Goal: Information Seeking & Learning: Find contact information

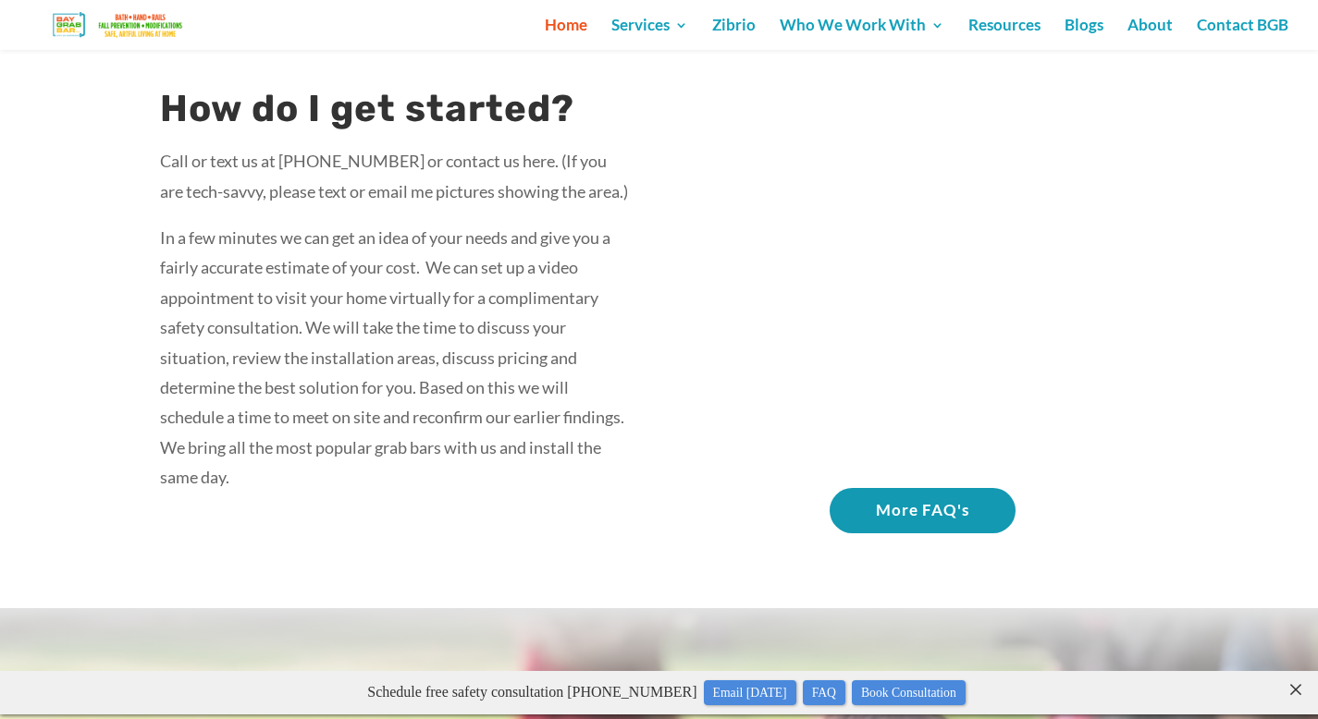
scroll to position [3224, 0]
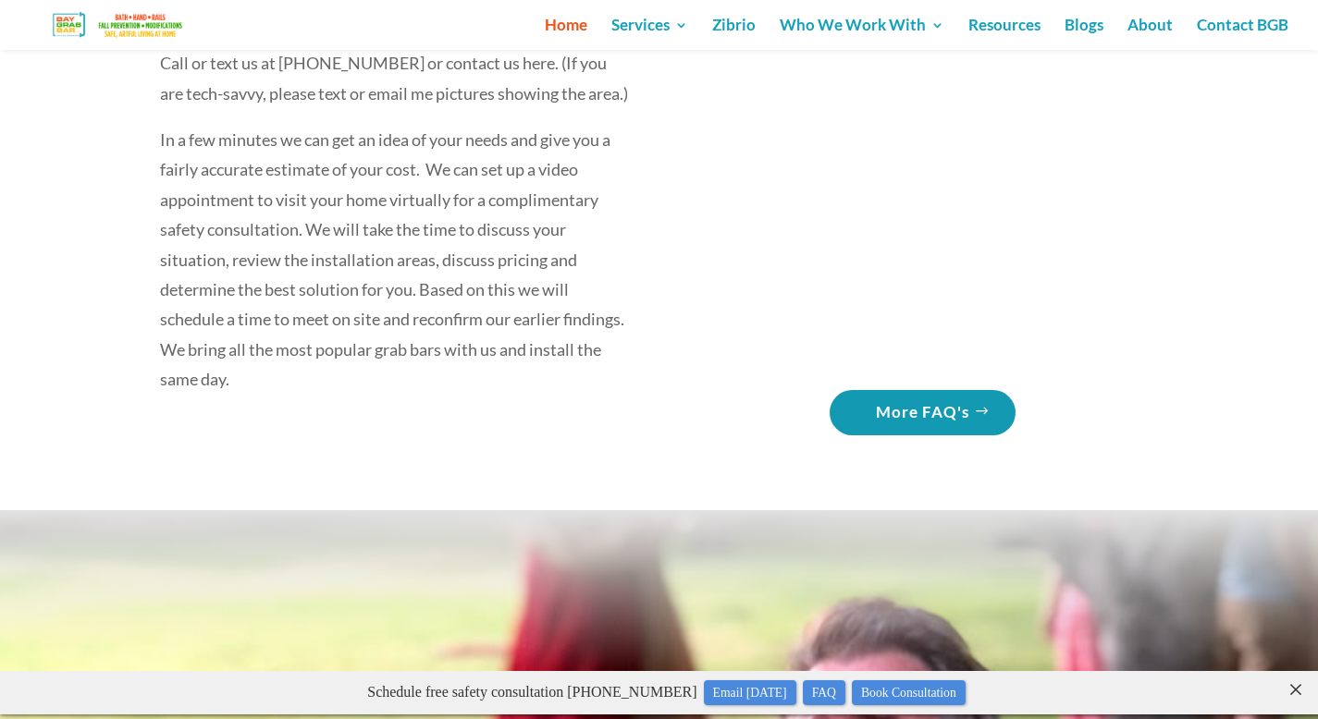
click at [892, 436] on link "More FAQ's" at bounding box center [923, 412] width 186 height 45
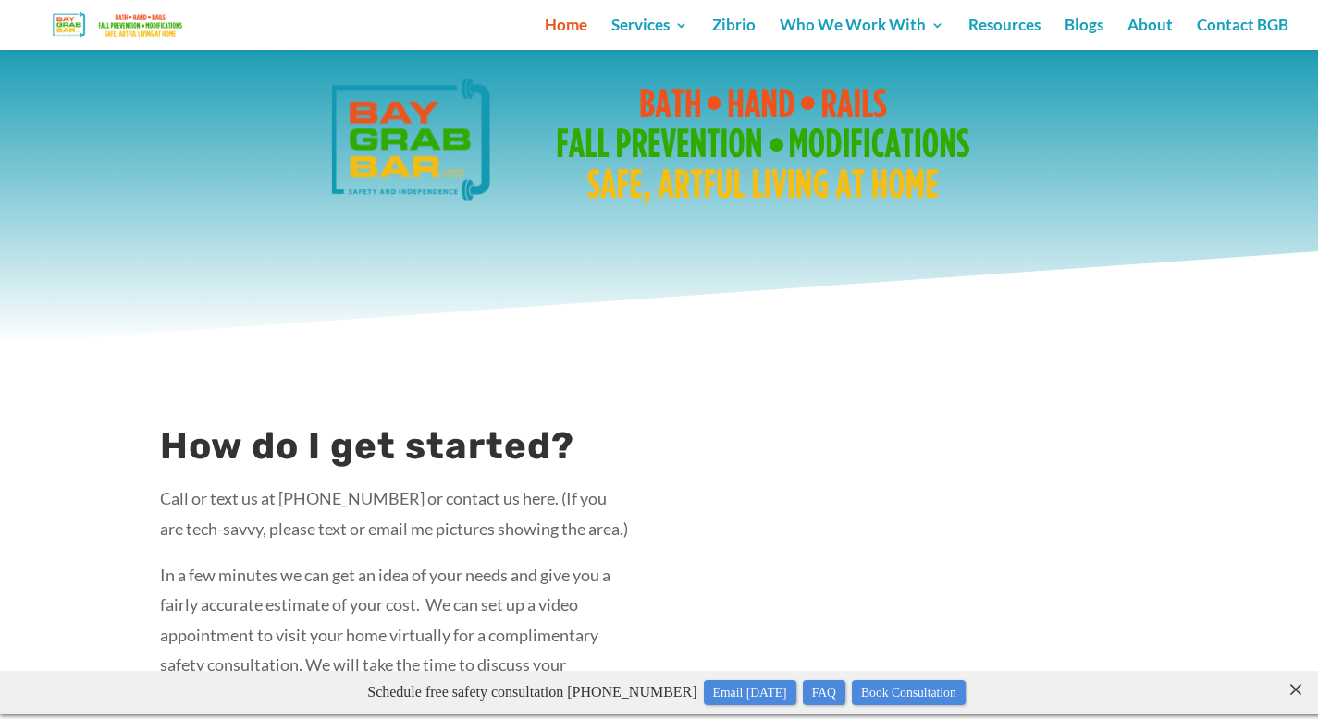
scroll to position [2704, 0]
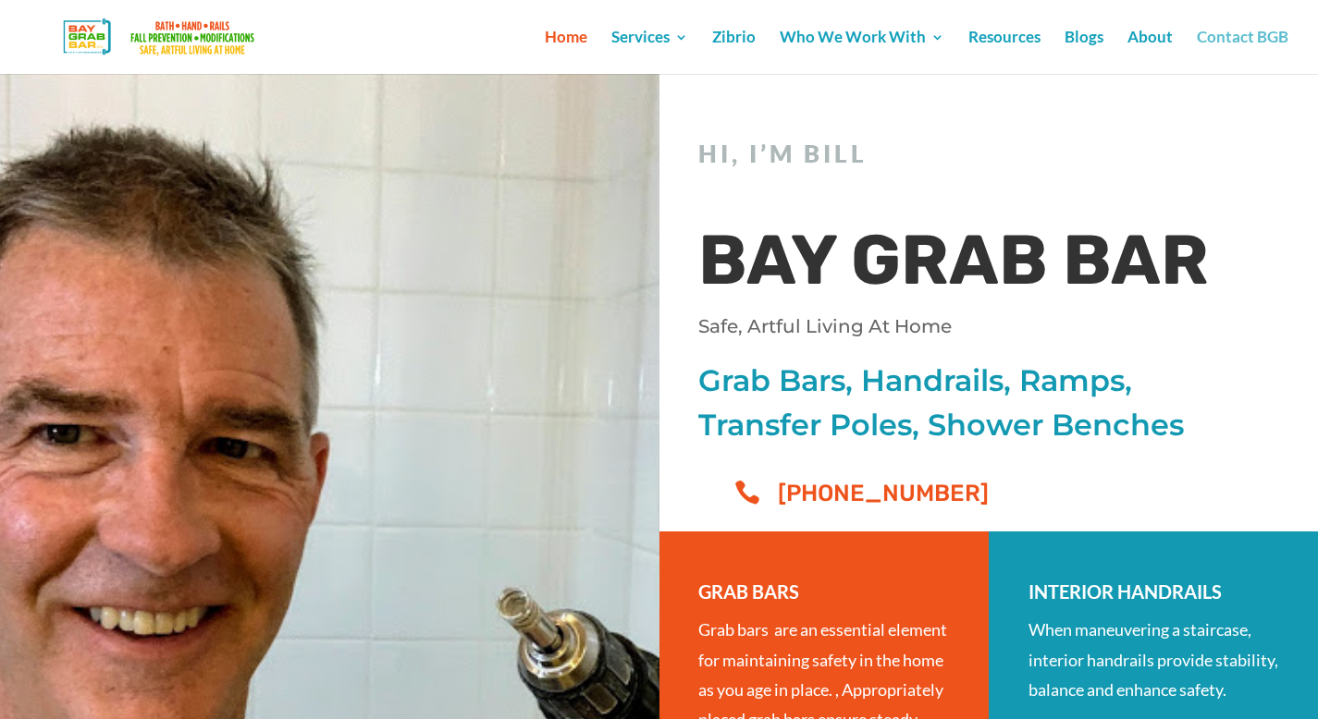
click at [1248, 38] on link "Contact BGB" at bounding box center [1243, 52] width 92 height 43
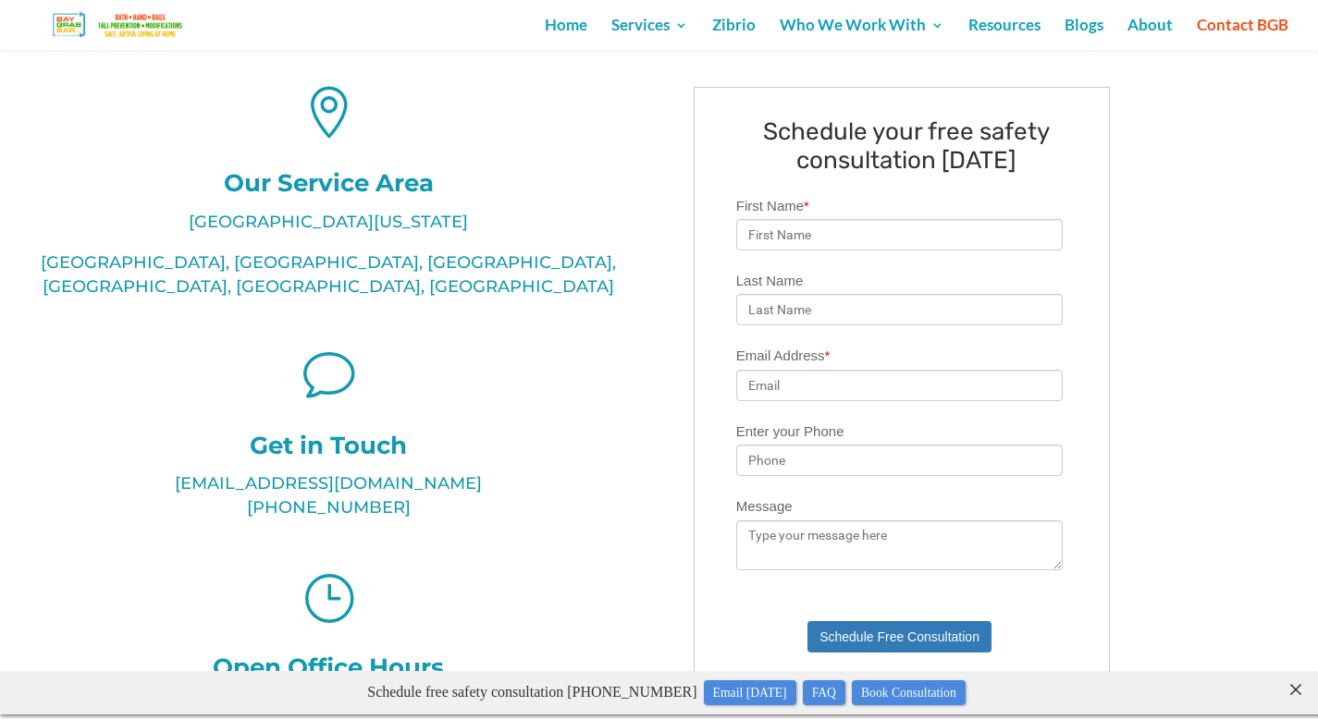
scroll to position [458, 0]
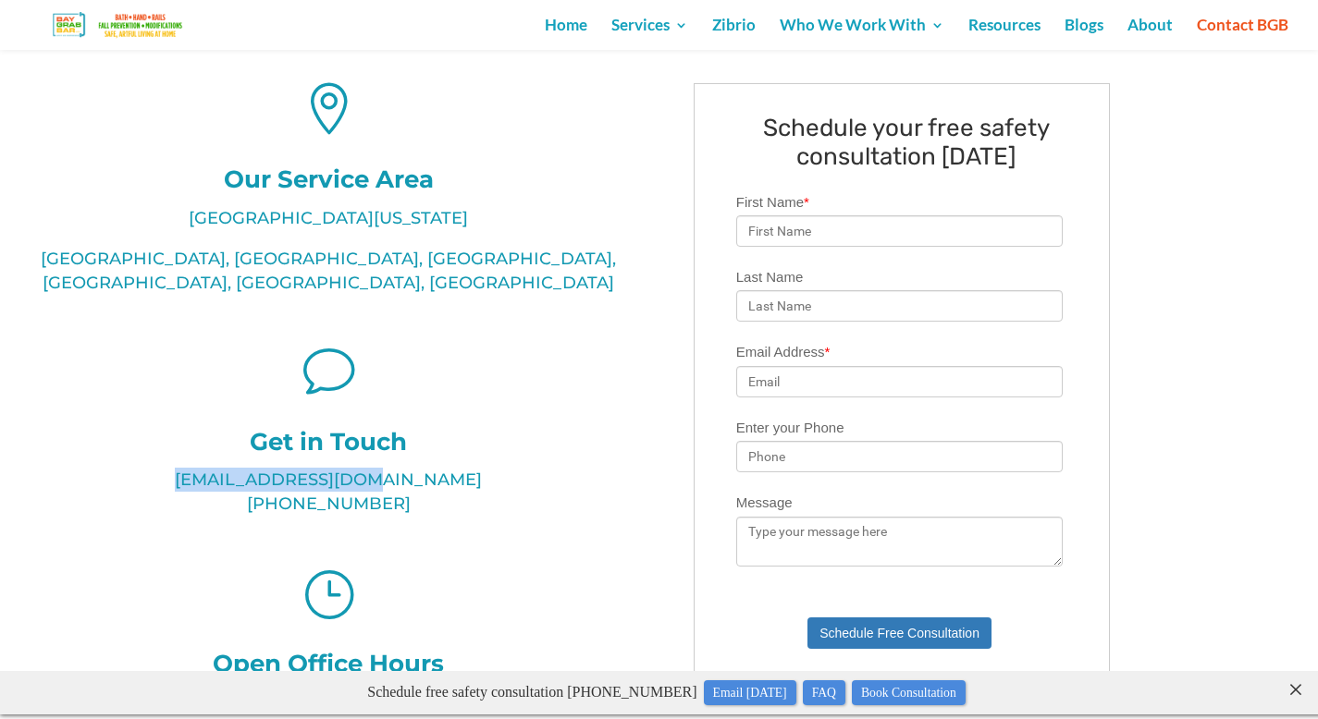
drag, startPoint x: 437, startPoint y: 454, endPoint x: 237, endPoint y: 454, distance: 200.7
click at [237, 468] on p "bill@BayGrabBar.com (510) 714-0800" at bounding box center [329, 492] width 592 height 48
copy p "bill@BayGrabBar.com"
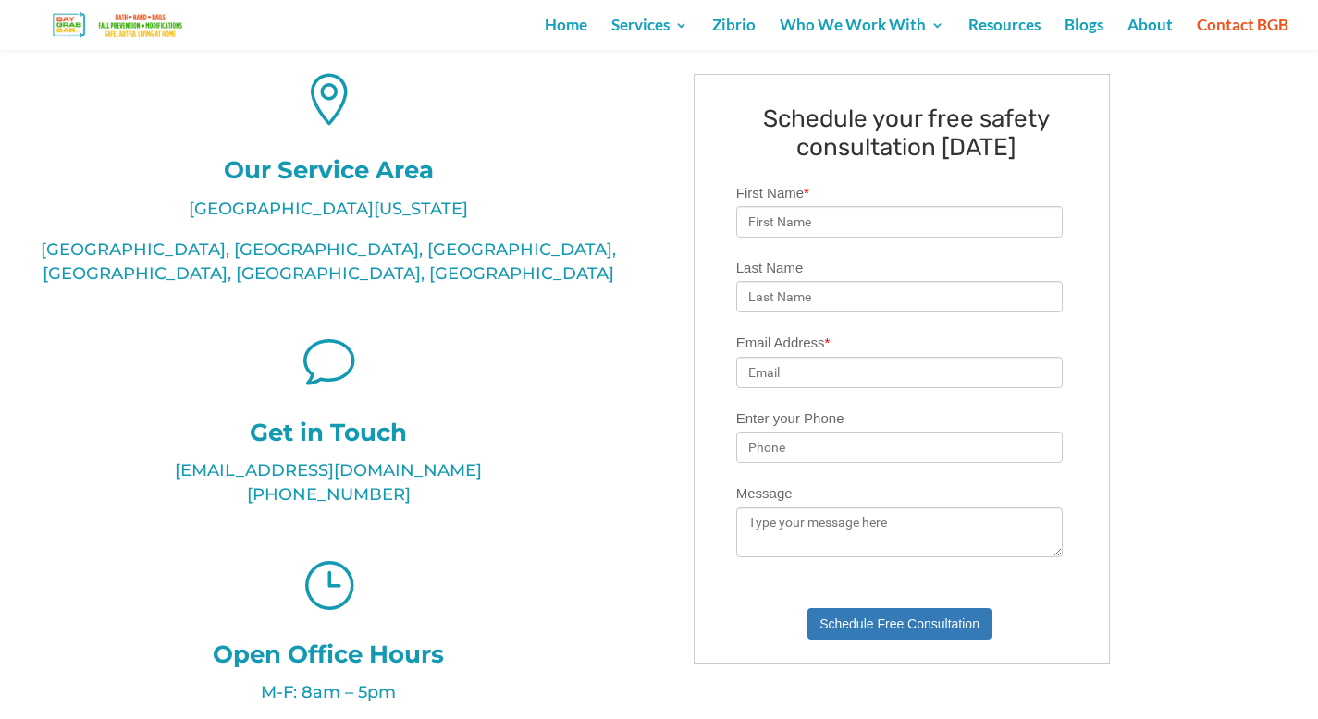
scroll to position [472, 0]
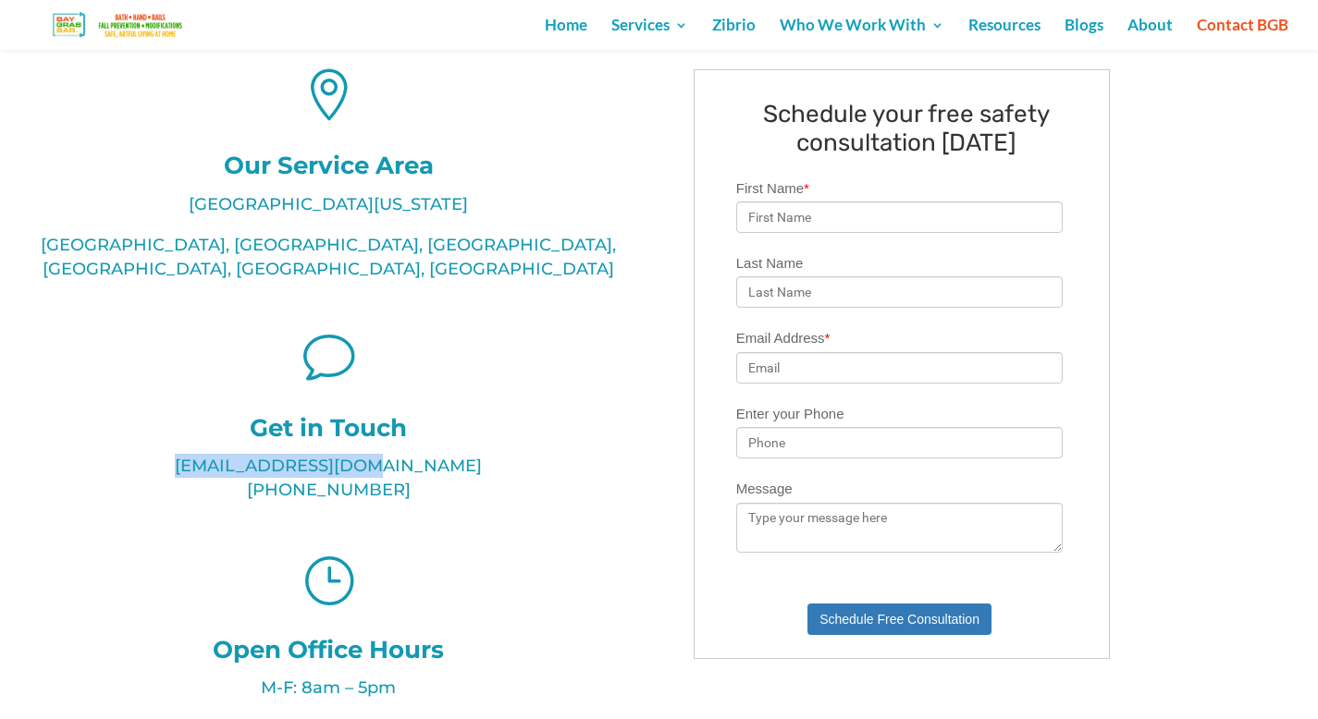
drag, startPoint x: 437, startPoint y: 439, endPoint x: 228, endPoint y: 447, distance: 209.1
click at [228, 454] on p "[EMAIL_ADDRESS][DOMAIN_NAME] [PHONE_NUMBER]" at bounding box center [329, 478] width 592 height 48
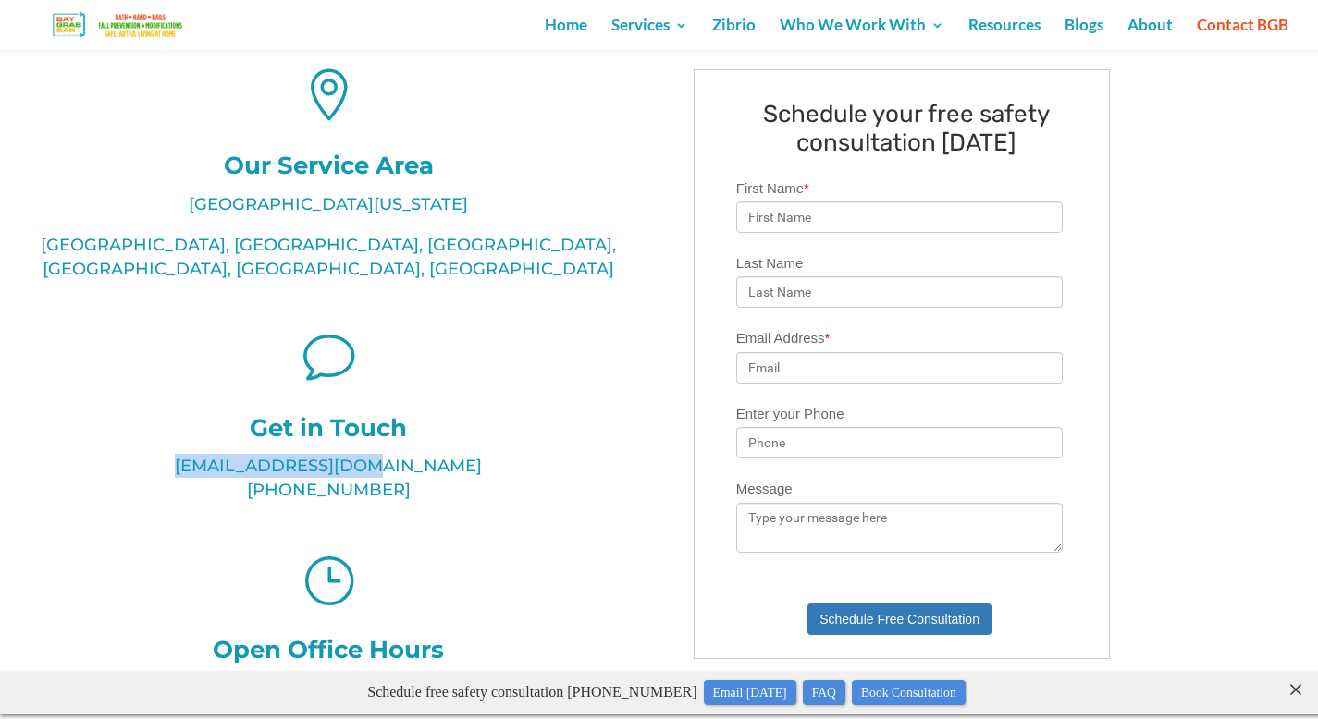
scroll to position [0, 0]
copy p "[EMAIL_ADDRESS][DOMAIN_NAME]"
